Goal: Information Seeking & Learning: Learn about a topic

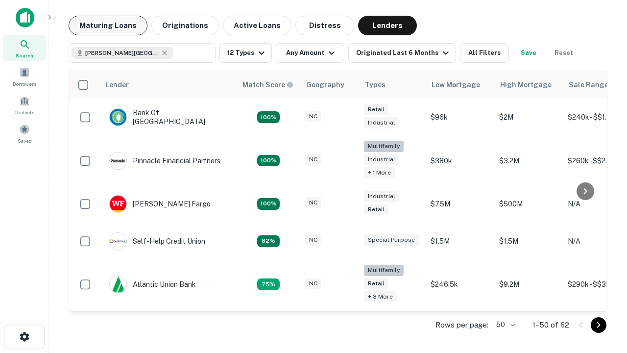
click at [108, 25] on button "Maturing Loans" at bounding box center [108, 26] width 79 height 20
